Goal: Navigation & Orientation: Find specific page/section

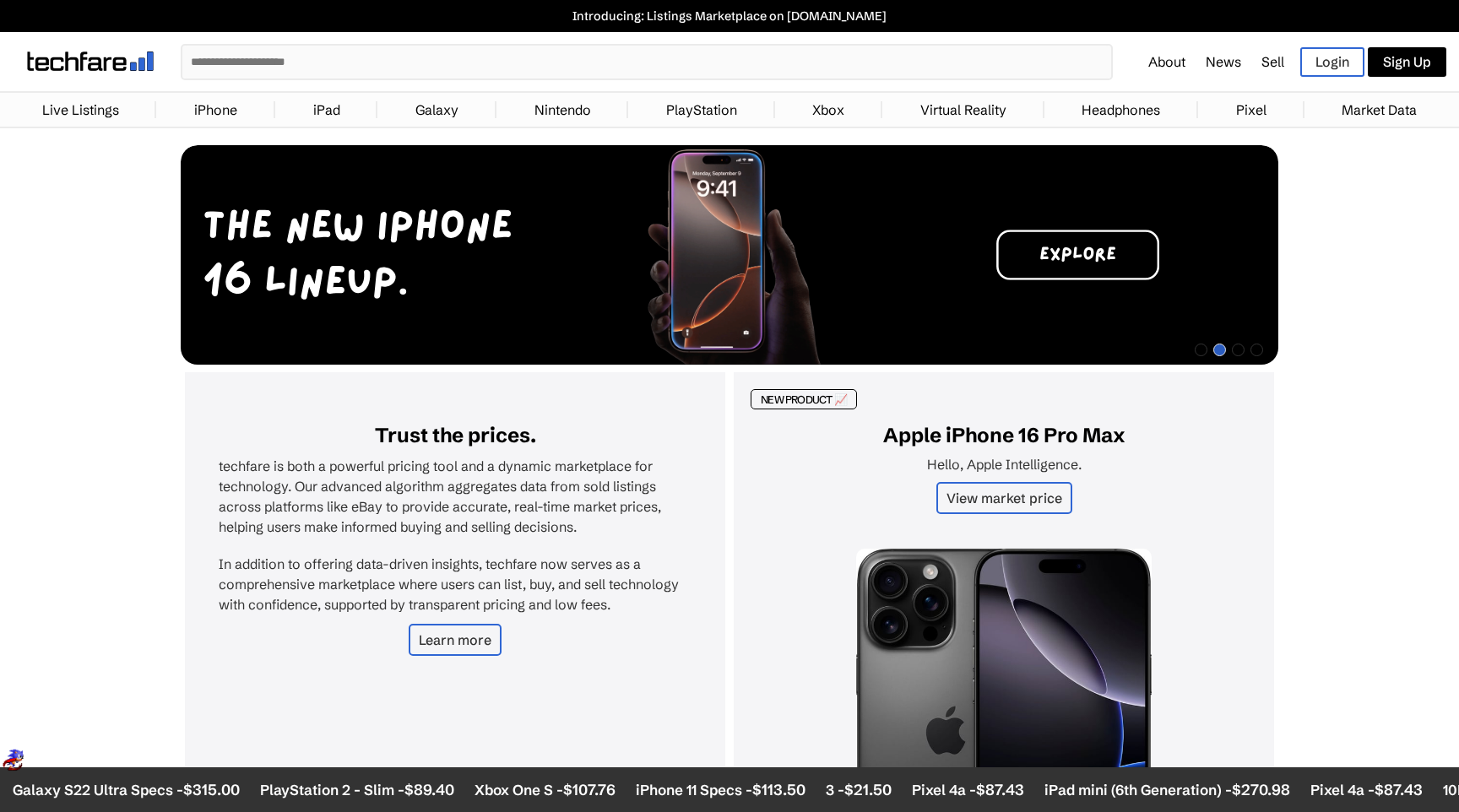
click at [1325, 75] on link "Login" at bounding box center [1332, 61] width 64 height 29
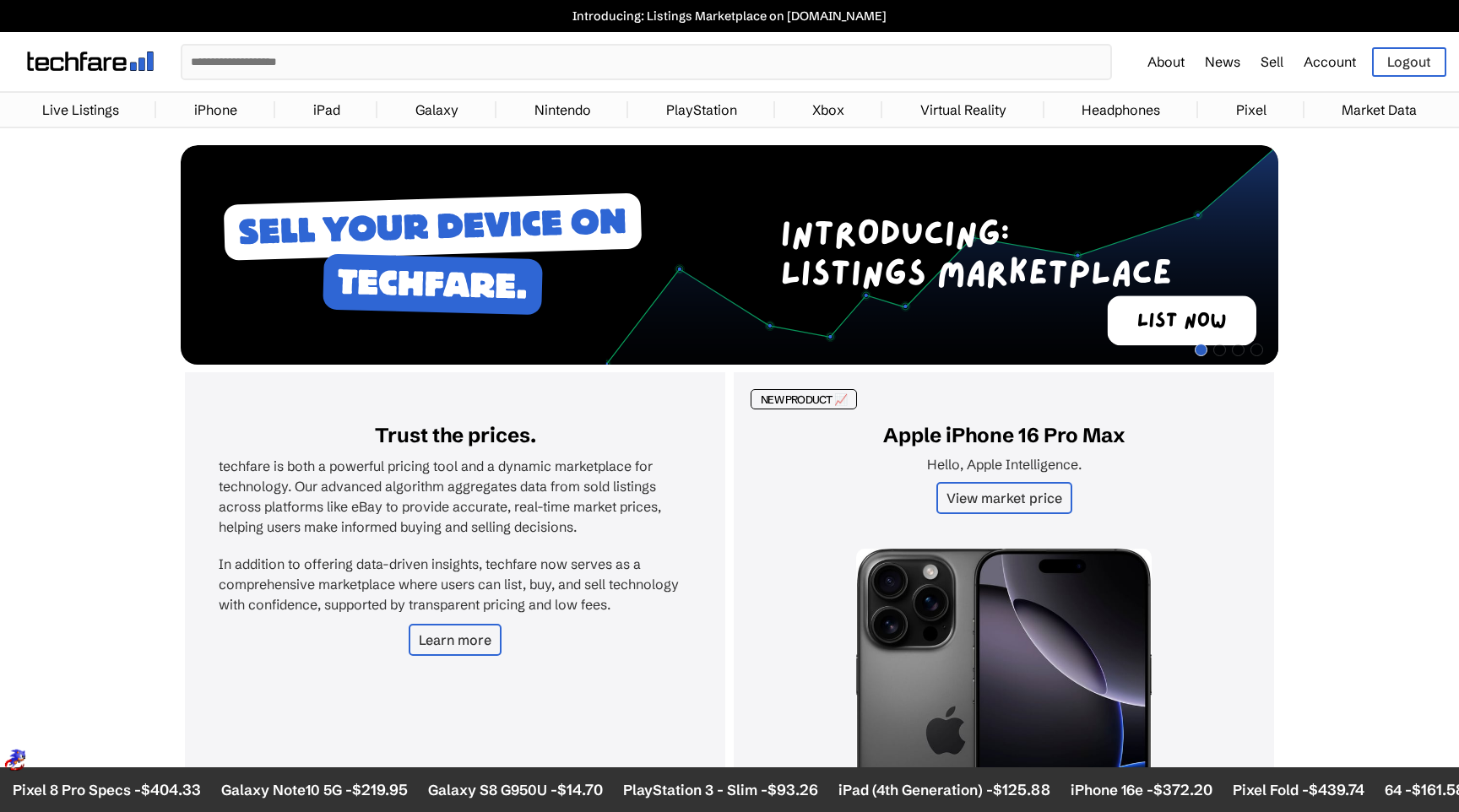
click at [1331, 59] on link "Account" at bounding box center [1329, 61] width 52 height 17
